Goal: Task Accomplishment & Management: Manage account settings

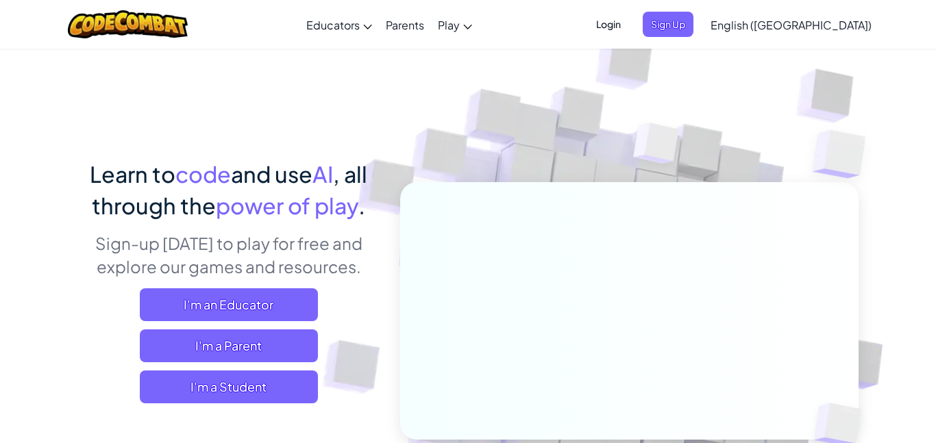
scroll to position [6, 0]
drag, startPoint x: 693, startPoint y: 16, endPoint x: 688, endPoint y: 1, distance: 15.8
click at [689, 1] on div "Toggle navigation Educators Create Free Account School & District Solutions Tea…" at bounding box center [468, 24] width 942 height 49
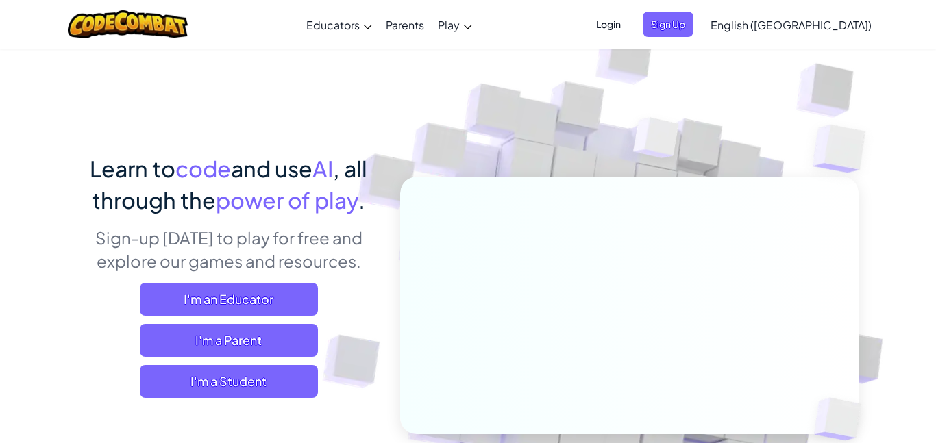
scroll to position [13, 0]
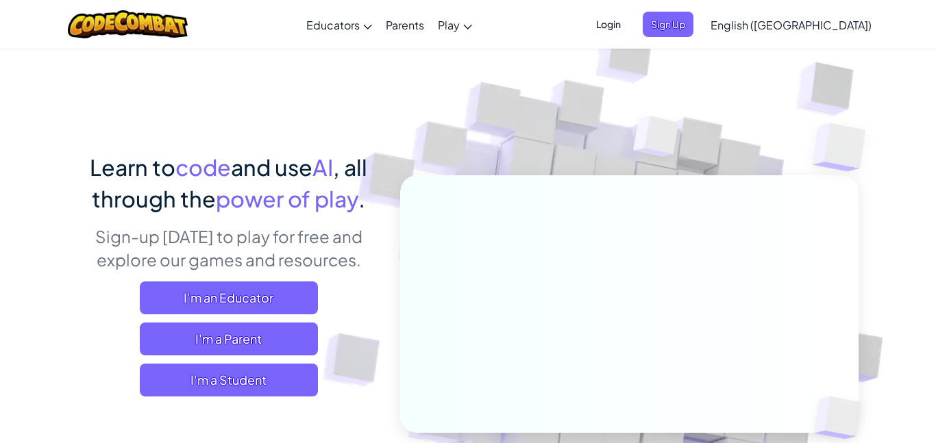
click at [629, 23] on span "Login" at bounding box center [608, 24] width 41 height 25
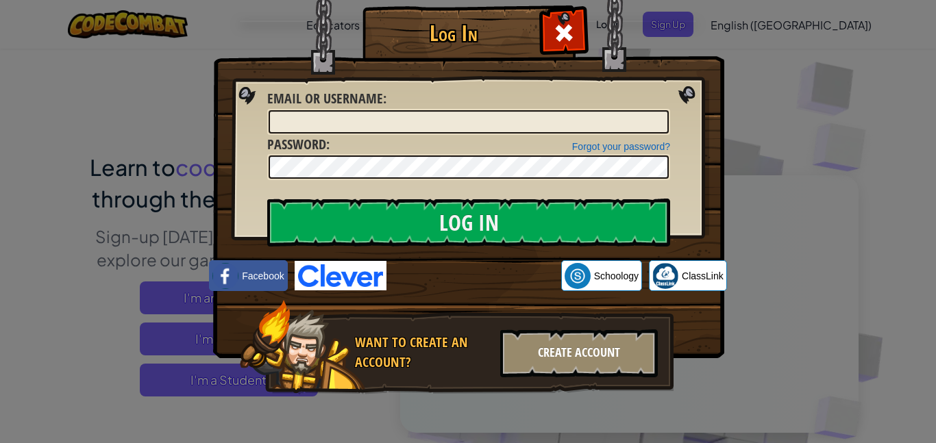
drag, startPoint x: 599, startPoint y: 336, endPoint x: 605, endPoint y: 332, distance: 7.4
click at [605, 332] on div "Create Account" at bounding box center [579, 353] width 158 height 48
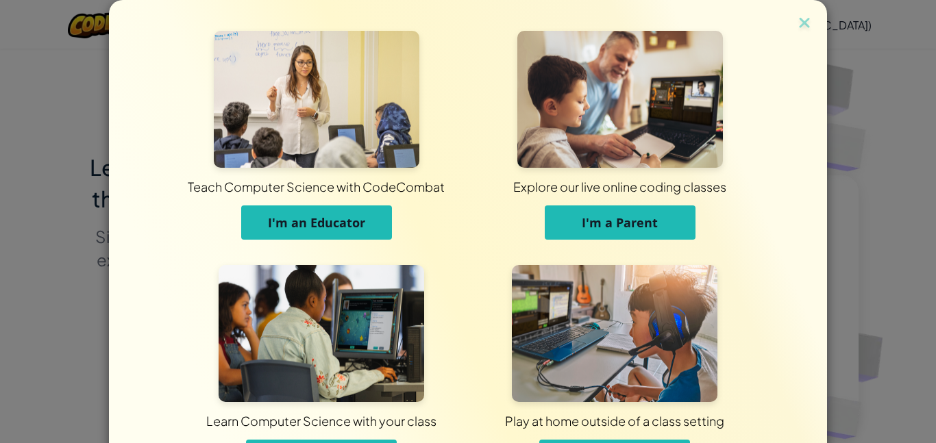
click at [802, 23] on img at bounding box center [804, 24] width 18 height 21
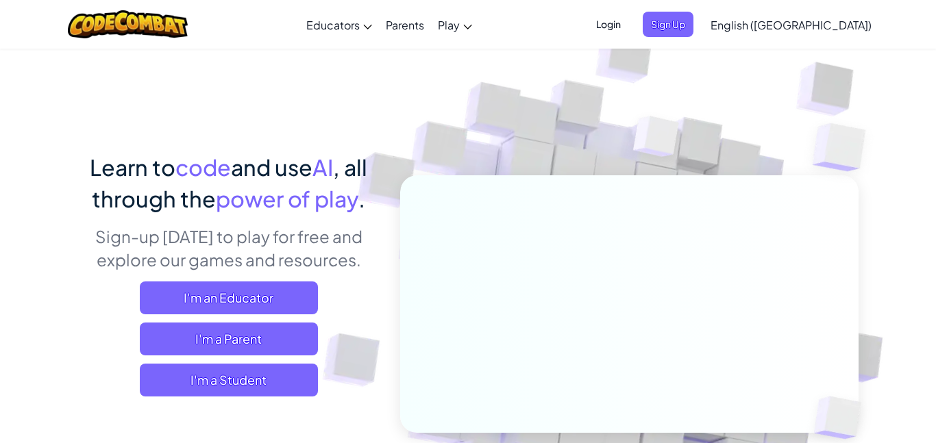
click at [629, 25] on span "Login" at bounding box center [608, 24] width 41 height 25
